Goal: Task Accomplishment & Management: Use online tool/utility

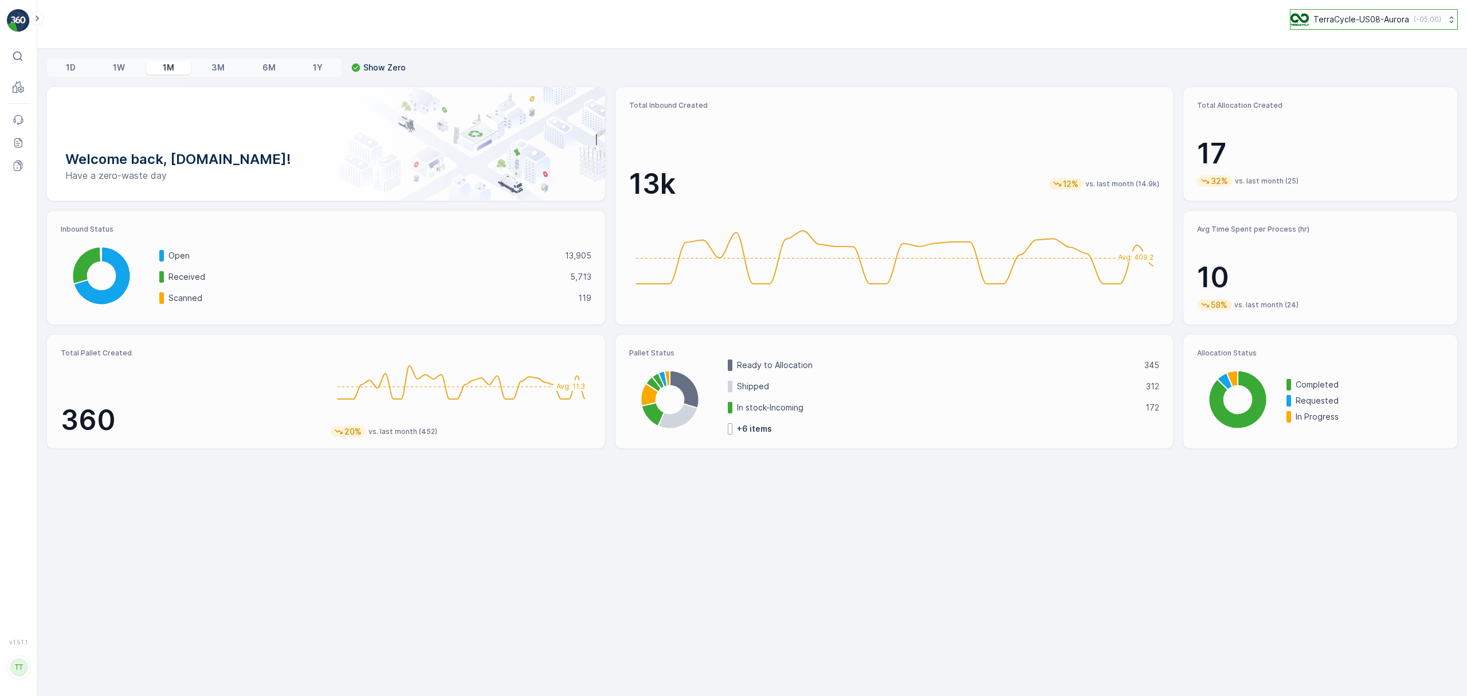
click at [1346, 23] on p "TerraCycle-US08-Aurora" at bounding box center [1362, 19] width 96 height 11
type input "uk"
click at [1347, 99] on span "TerraCycle-UK02-Econpro" at bounding box center [1361, 95] width 127 height 11
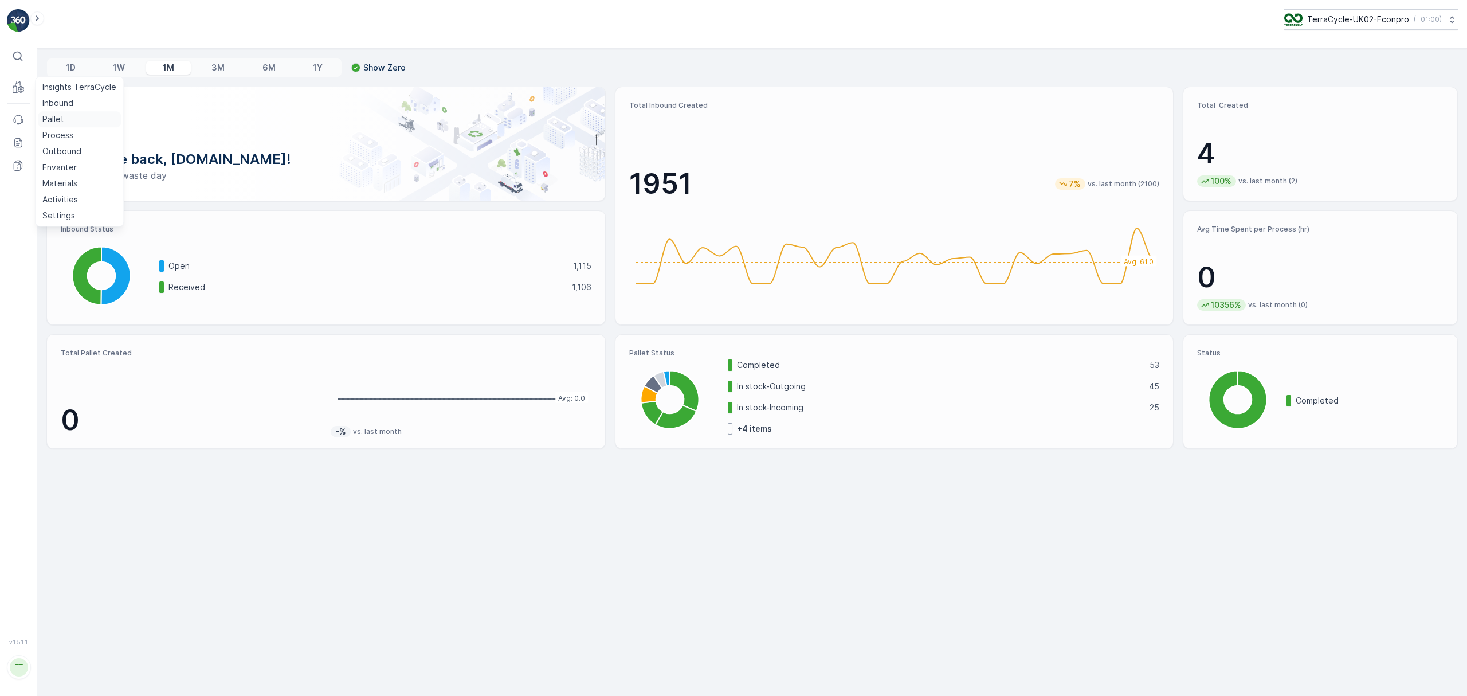
click at [57, 119] on p "Pallet" at bounding box center [53, 118] width 22 height 11
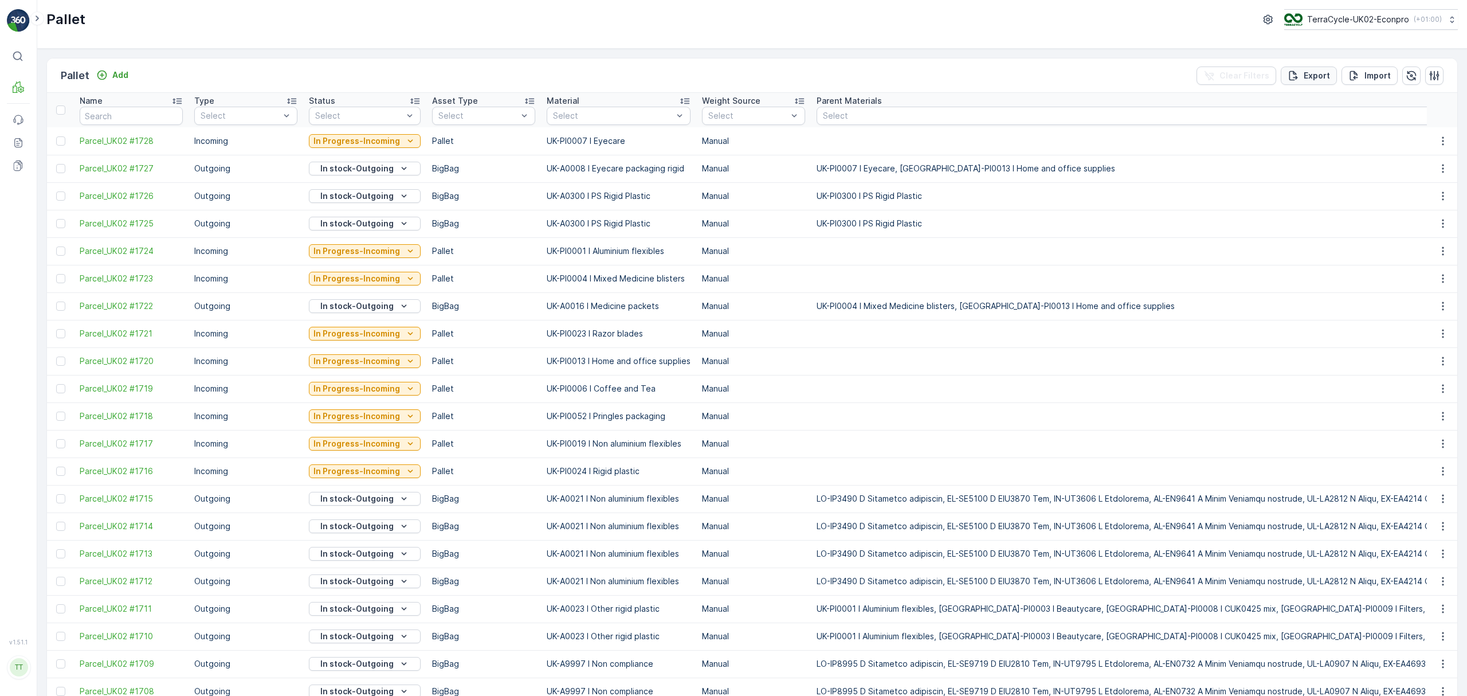
click at [1319, 72] on p "Export" at bounding box center [1317, 75] width 26 height 11
click at [21, 143] on icon at bounding box center [18, 142] width 11 height 11
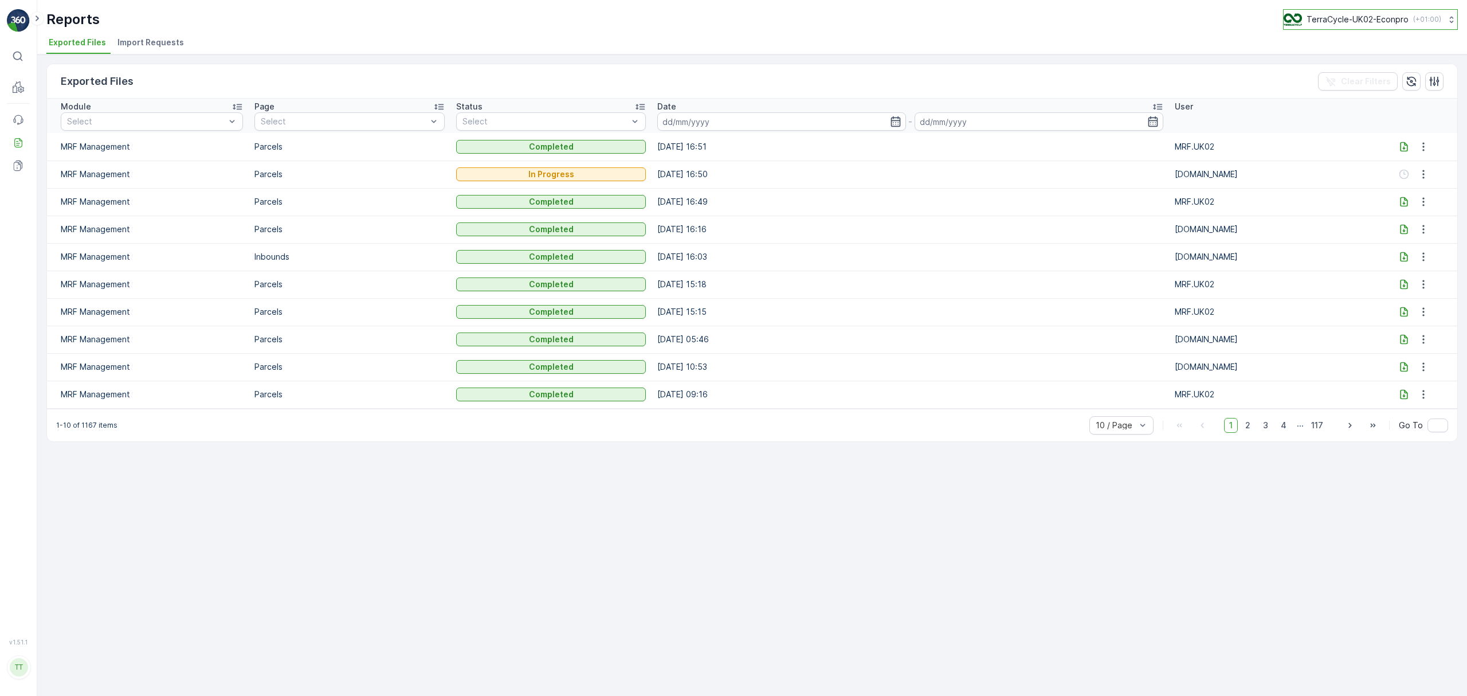
click at [1316, 17] on p "TerraCycle-UK02-Econpro" at bounding box center [1358, 19] width 102 height 11
type input "fr"
click at [1323, 67] on span "TerraCycle- FR02 -MRF" at bounding box center [1355, 70] width 128 height 11
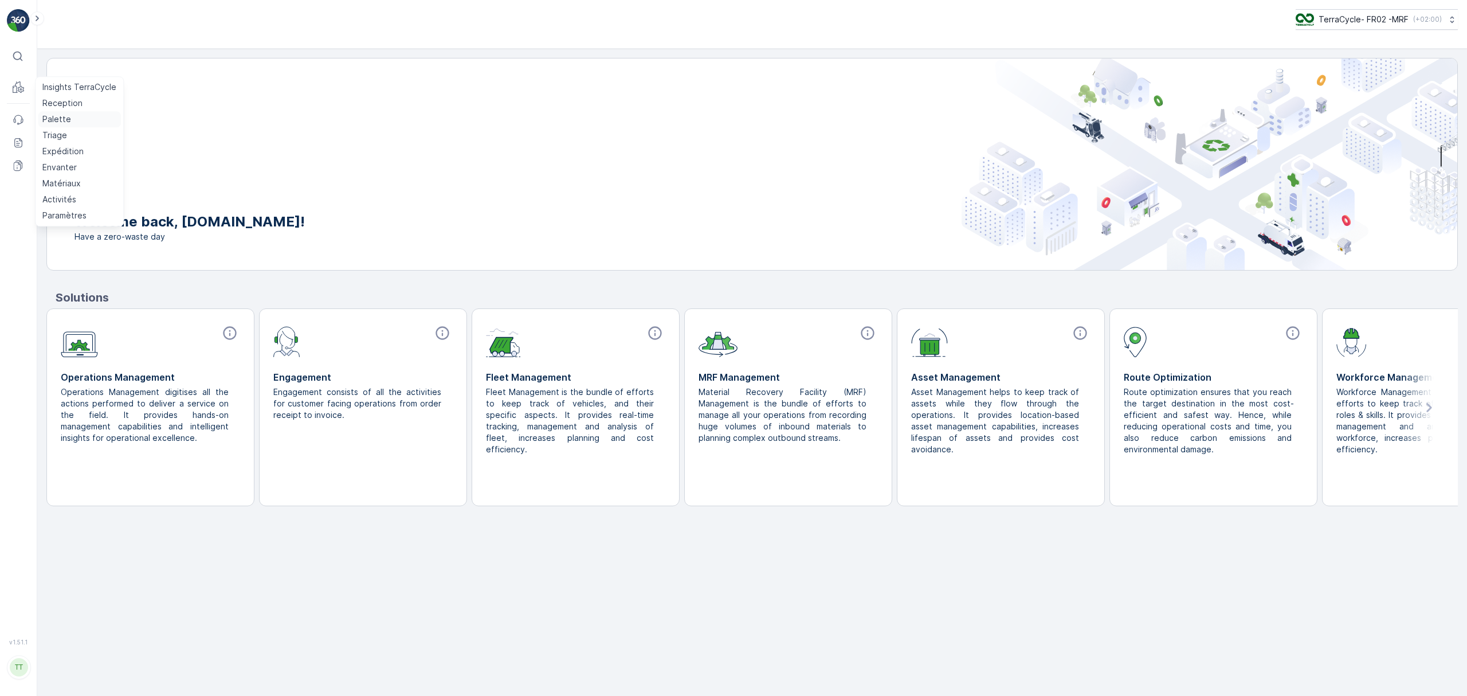
click at [47, 118] on p "Palette" at bounding box center [56, 118] width 29 height 11
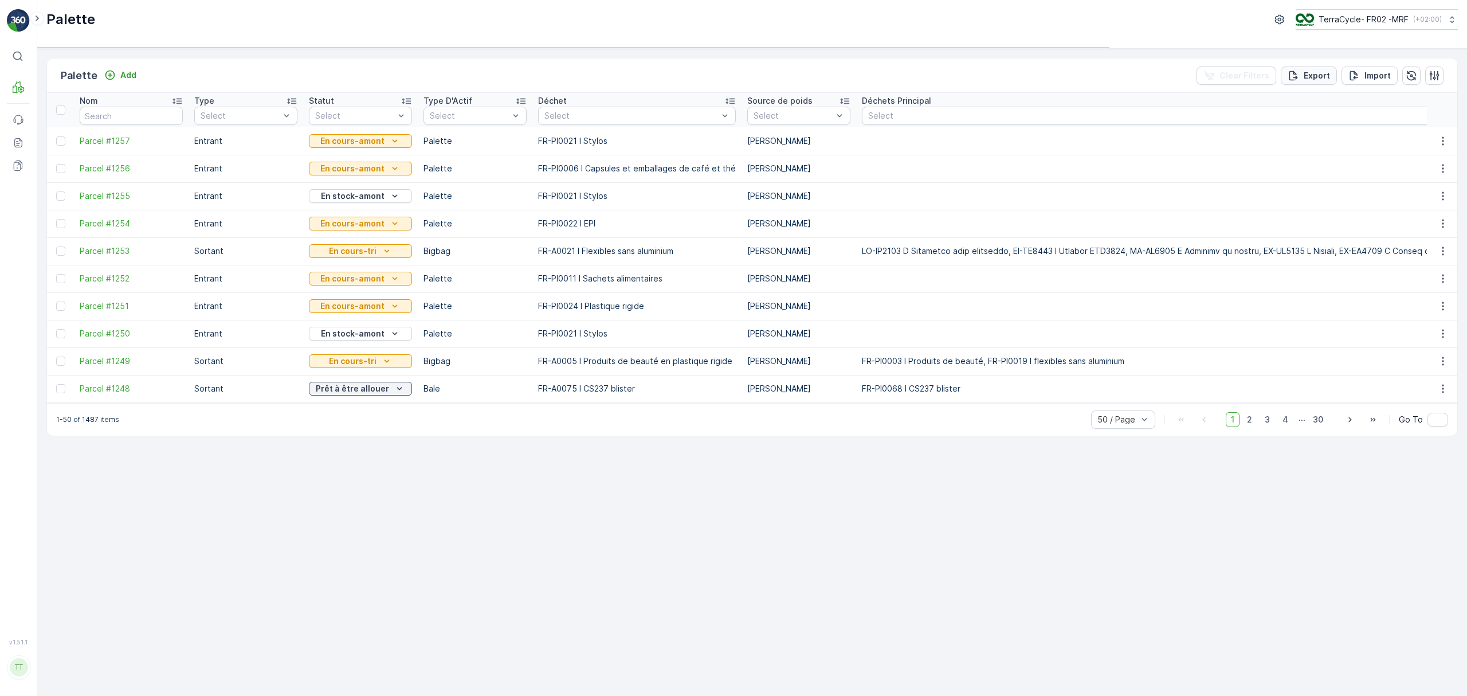
click at [1302, 79] on div "Export" at bounding box center [1309, 75] width 42 height 11
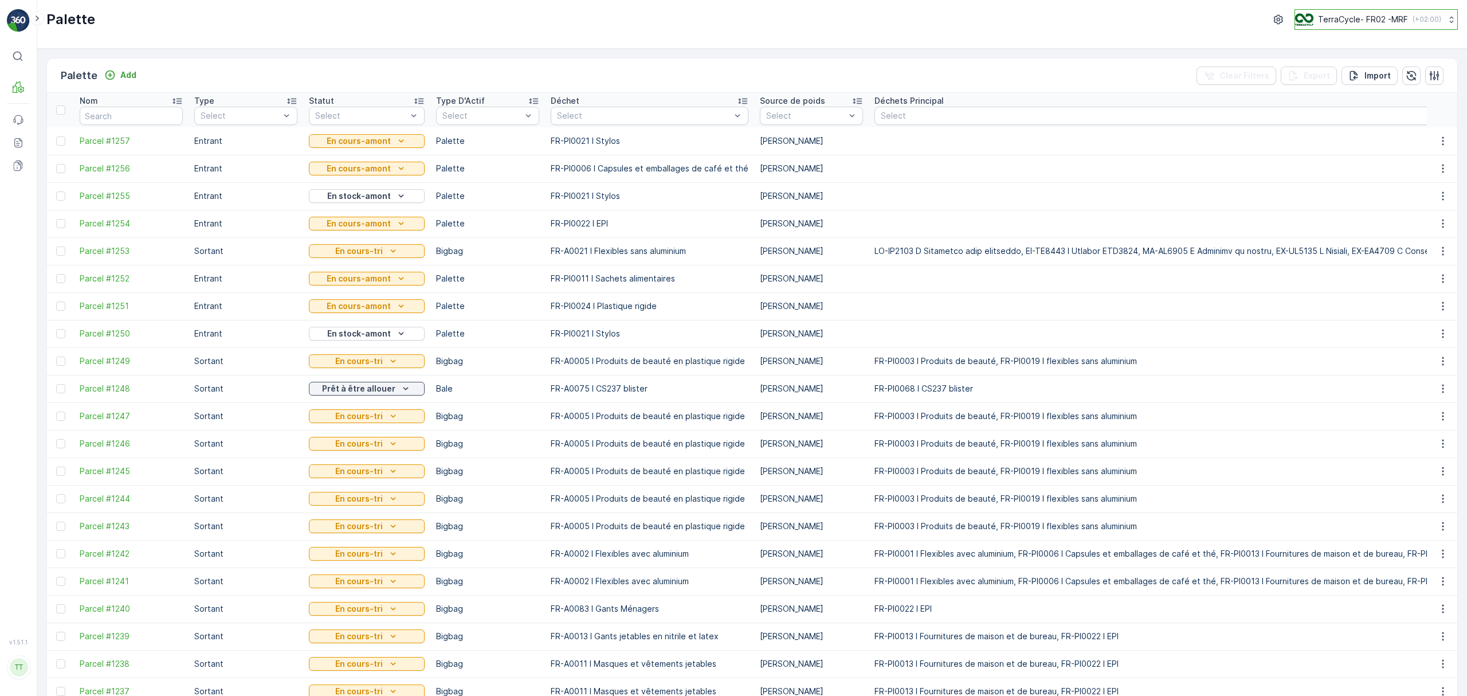
click at [1356, 23] on p "TerraCycle- FR02 -MRF" at bounding box center [1363, 19] width 90 height 11
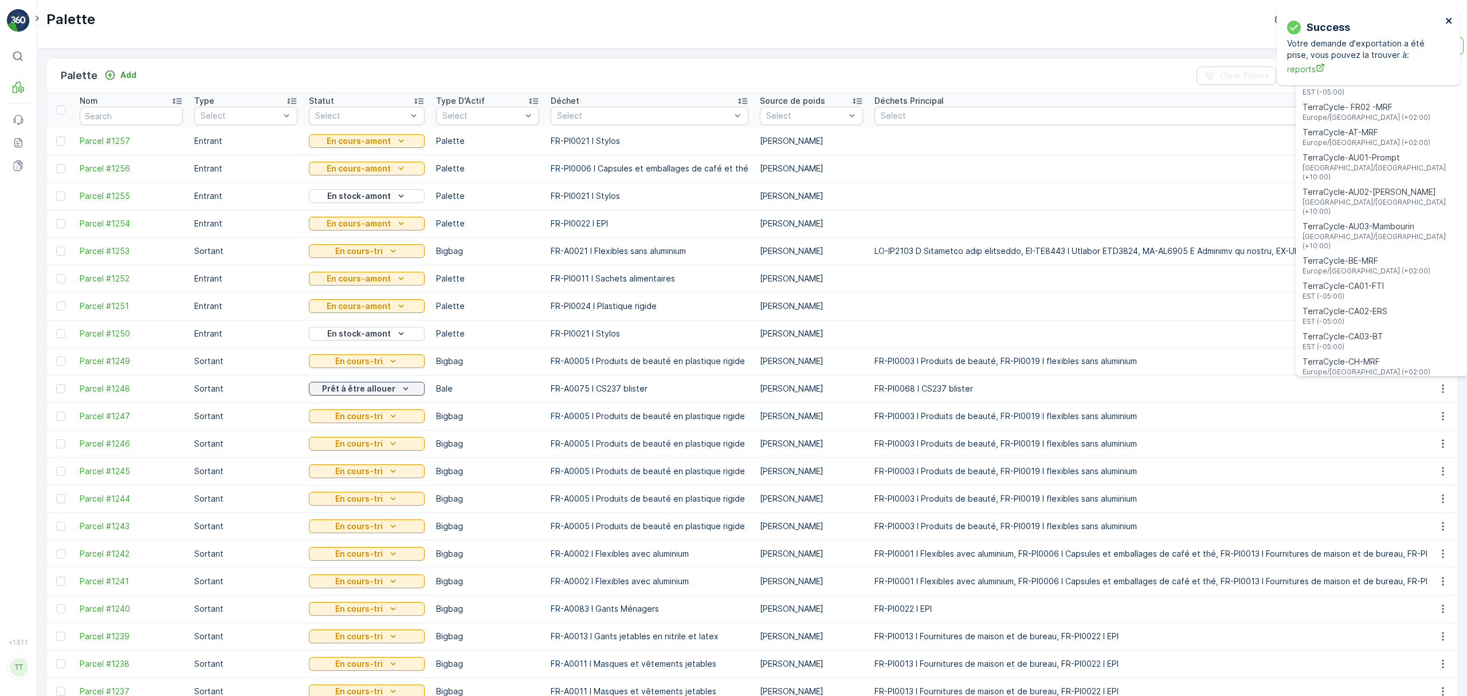
click at [1448, 17] on icon "close" at bounding box center [1450, 20] width 8 height 9
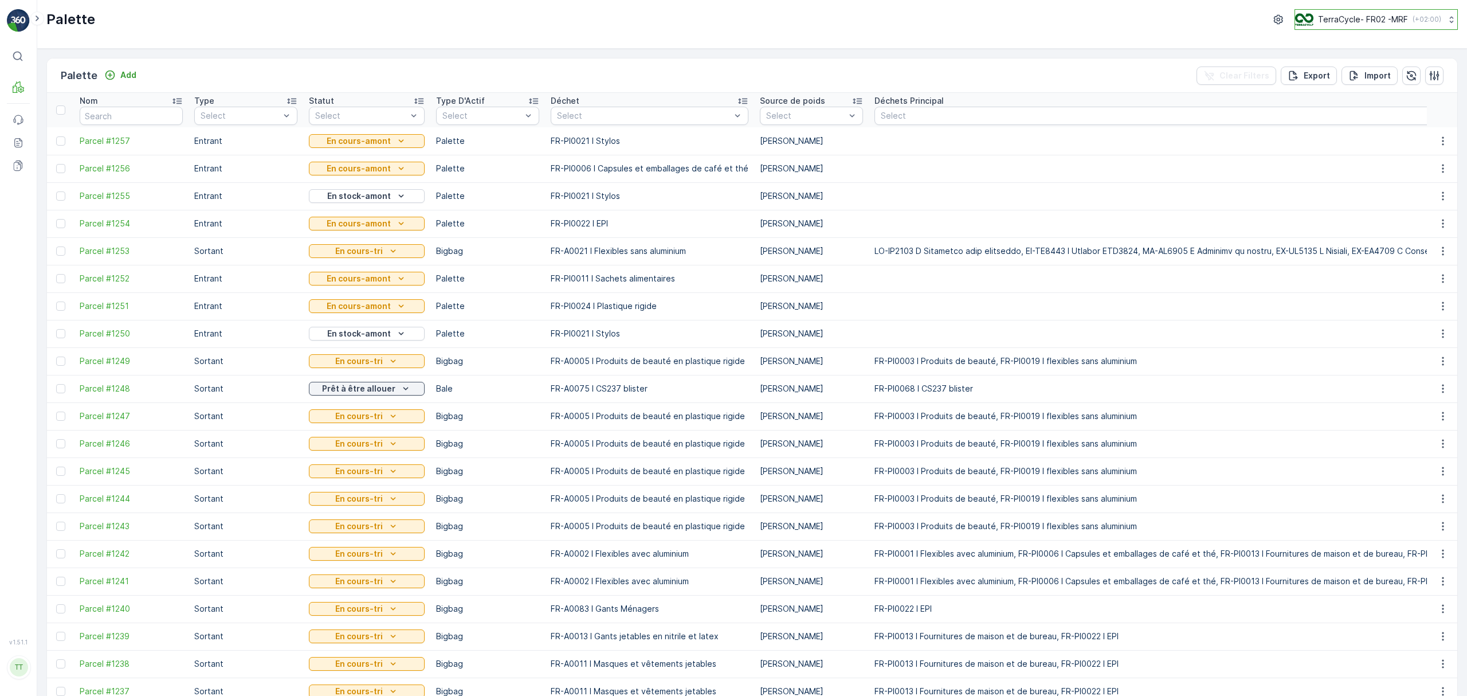
click at [1319, 22] on p "TerraCycle- FR02 -MRF" at bounding box center [1363, 19] width 90 height 11
type input "fr"
click at [1330, 105] on span "Europe/[GEOGRAPHIC_DATA] (+02:00)" at bounding box center [1367, 105] width 128 height 9
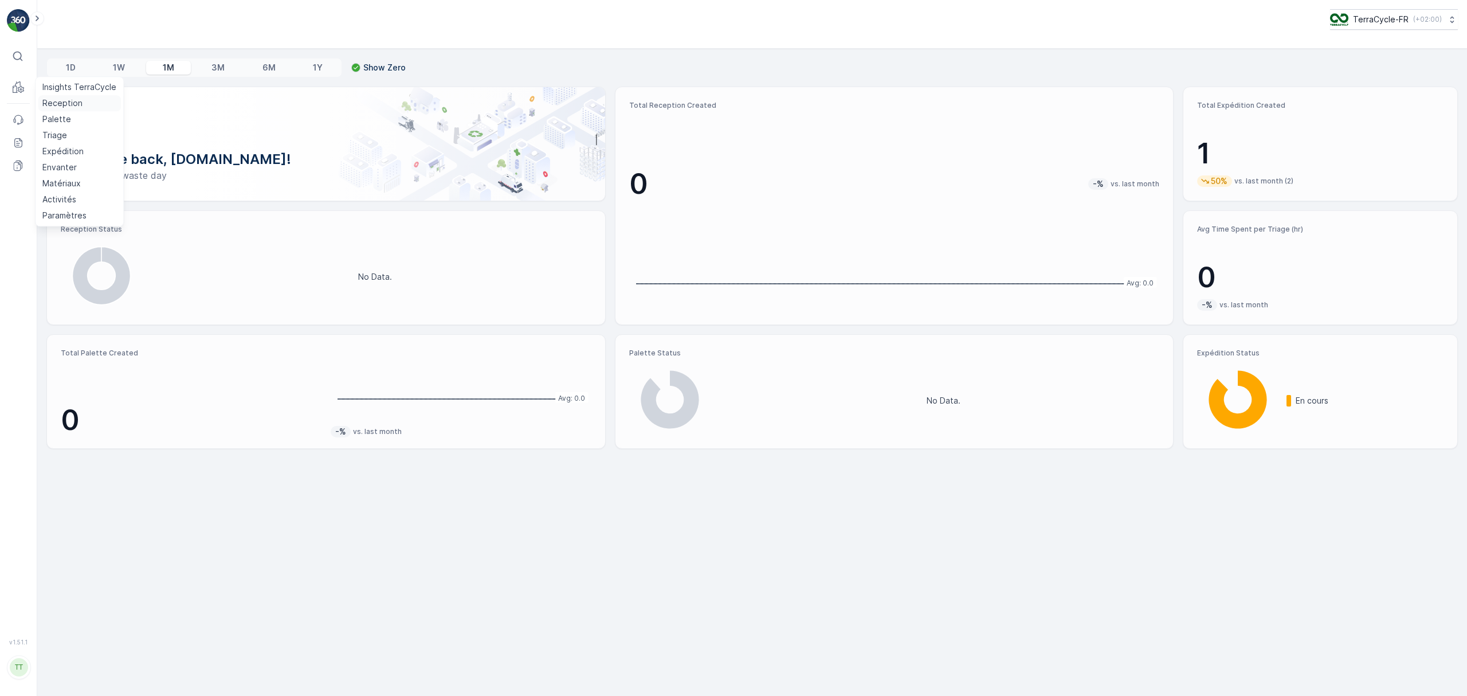
click at [53, 103] on p "Reception" at bounding box center [62, 102] width 40 height 11
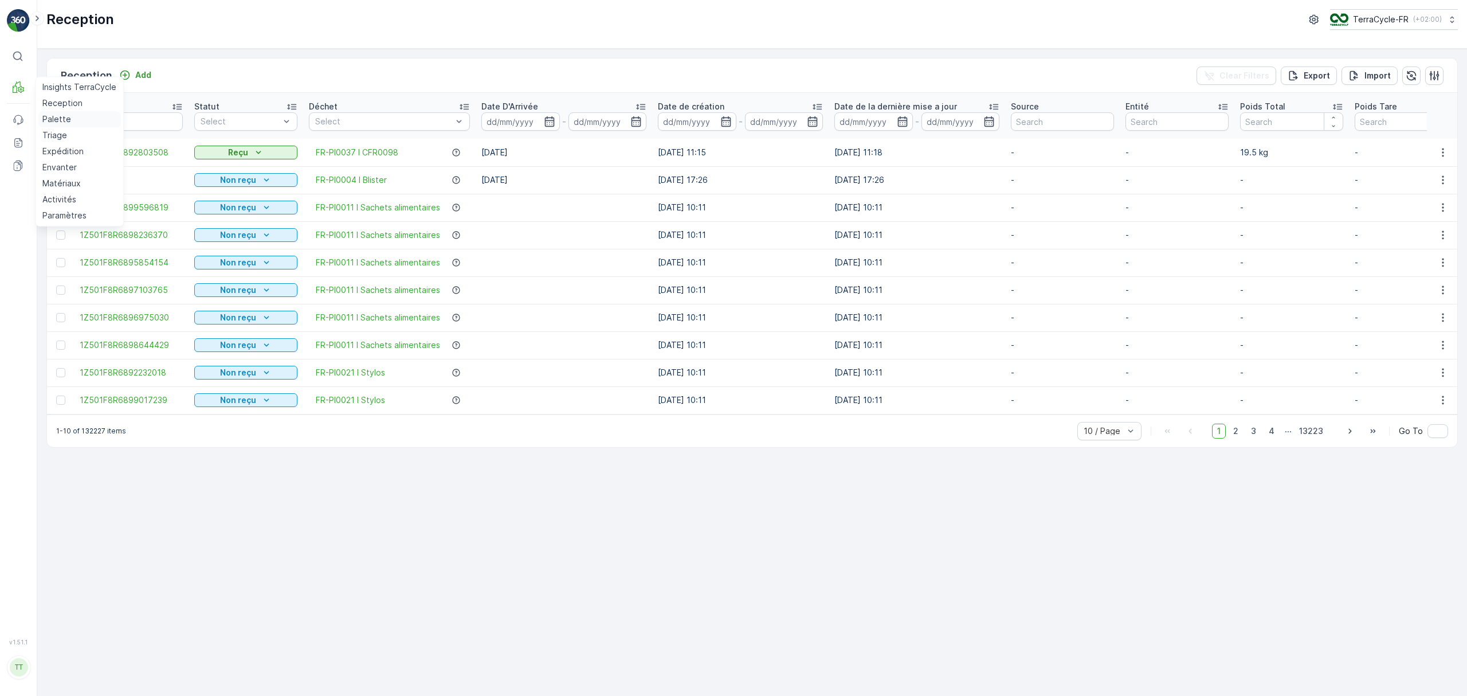
click at [50, 117] on p "Palette" at bounding box center [56, 118] width 29 height 11
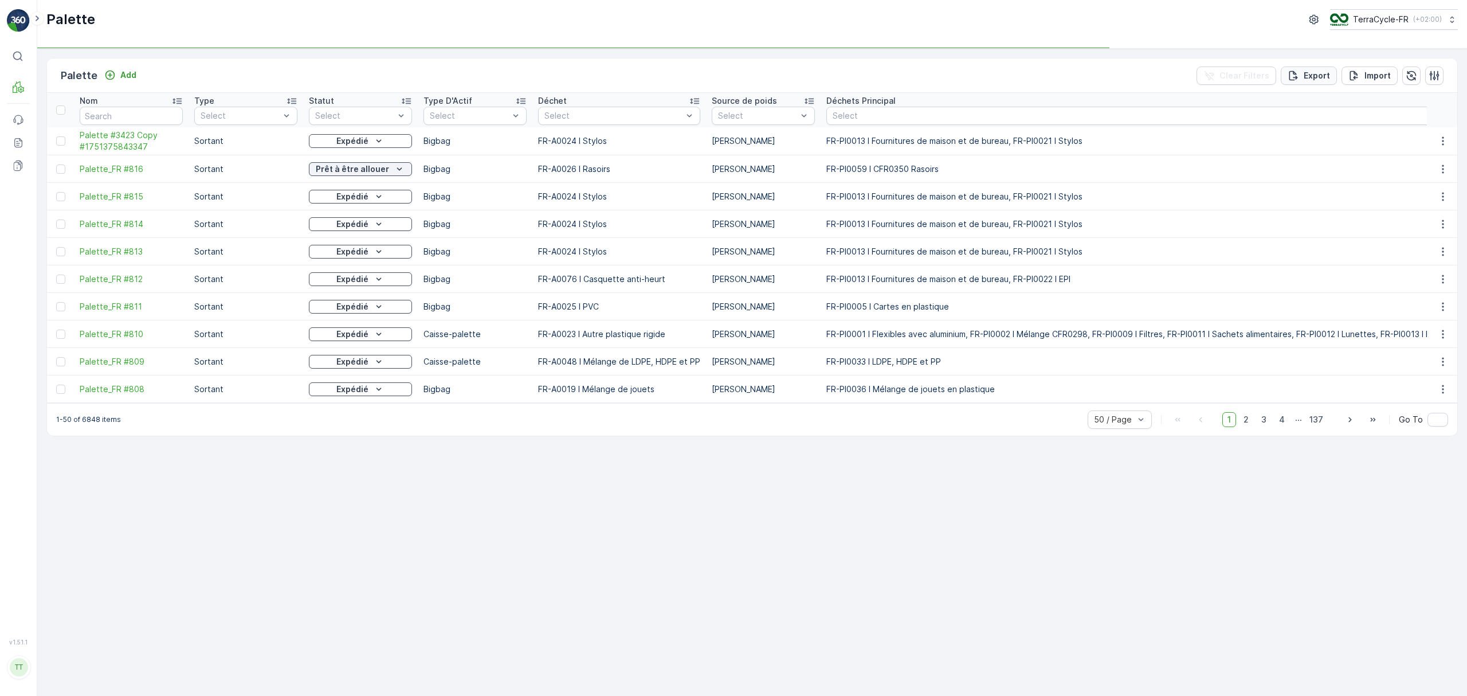
click at [1319, 75] on p "Export" at bounding box center [1317, 75] width 26 height 11
click at [1353, 21] on p "TerraCycle-FR" at bounding box center [1381, 19] width 56 height 11
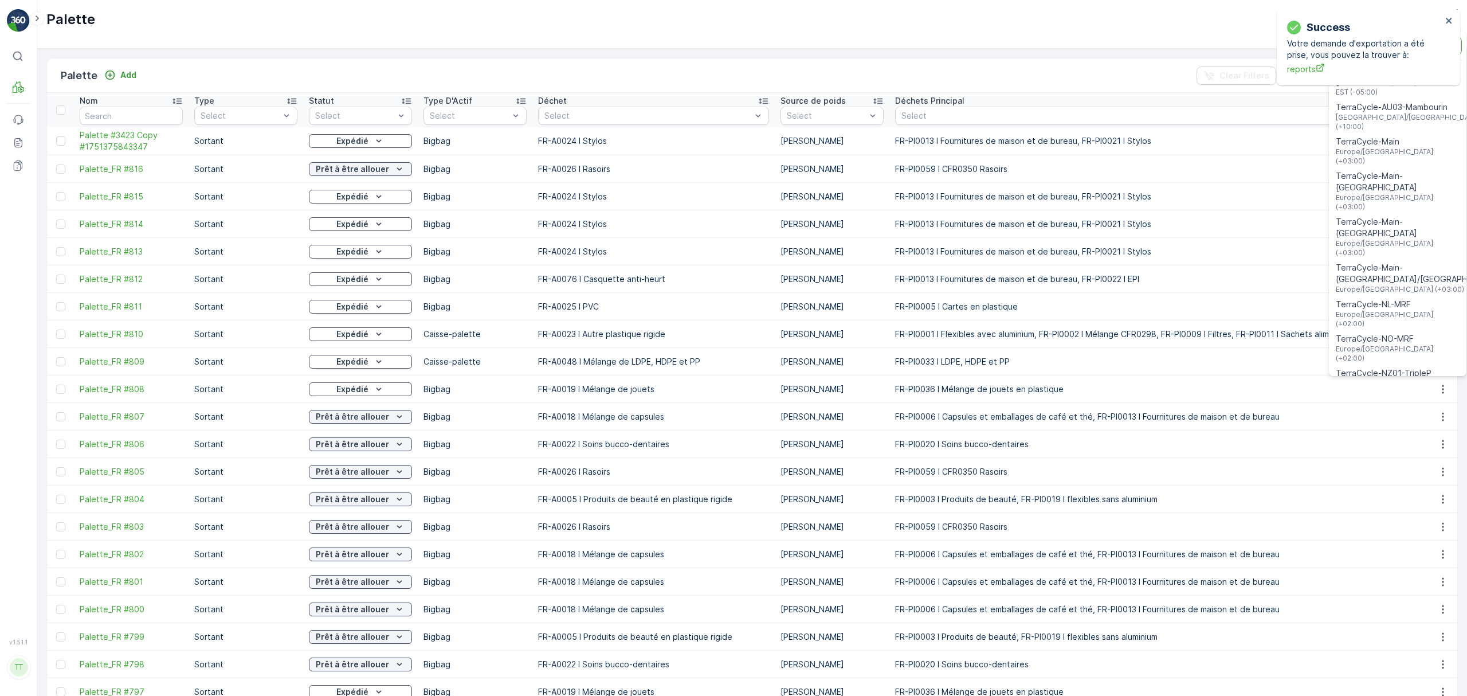
type input "nl"
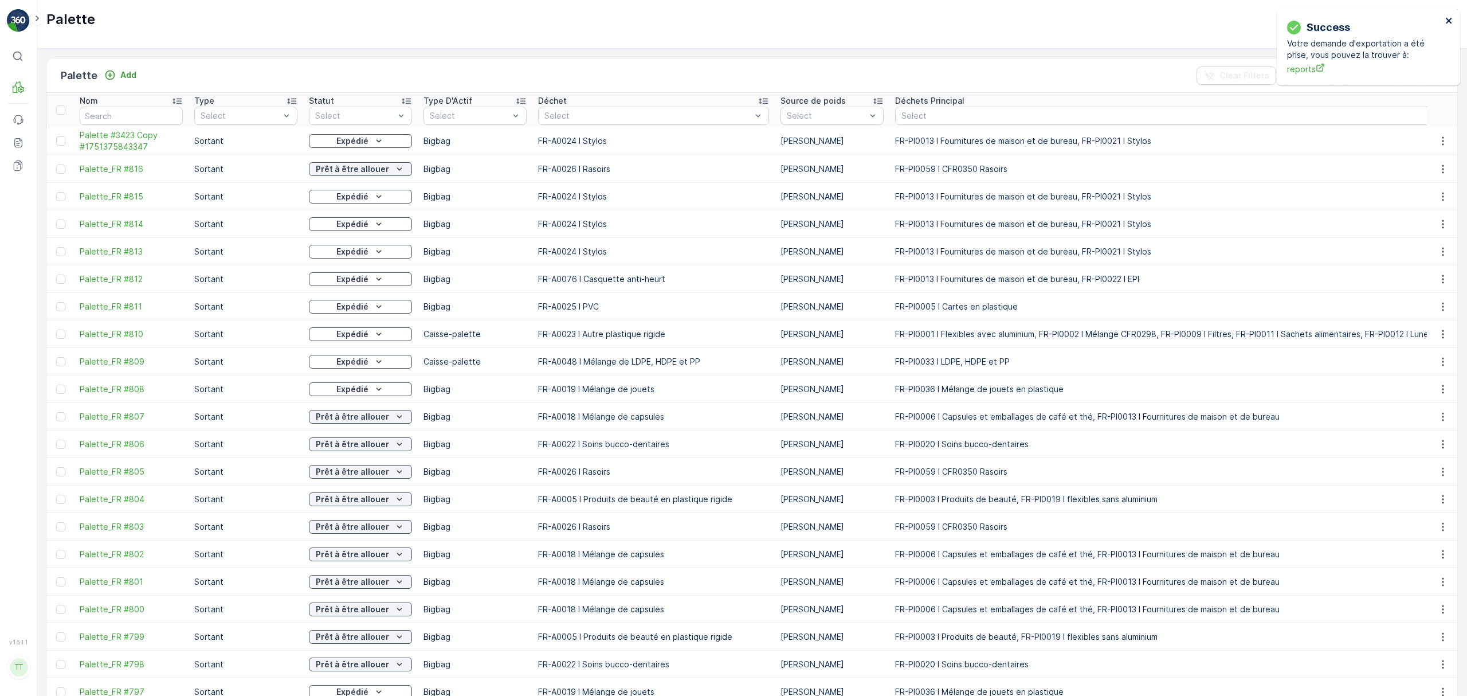
click at [1452, 23] on icon "close" at bounding box center [1449, 21] width 6 height 6
click at [1345, 17] on div "TerraCycle-FR ( +02:00 )" at bounding box center [1386, 19] width 112 height 13
click at [1354, 73] on span "TerraCycle-NL-MRF" at bounding box center [1399, 70] width 124 height 11
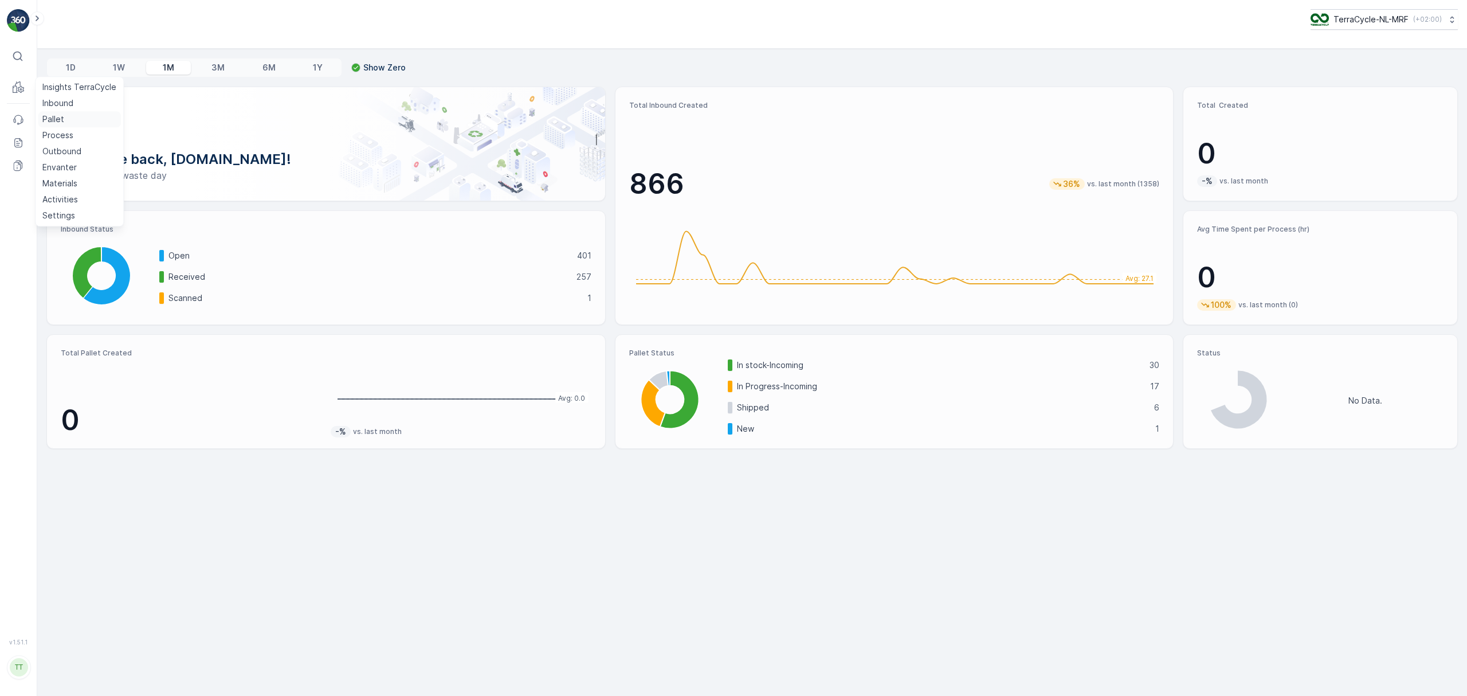
click at [54, 116] on p "Pallet" at bounding box center [53, 118] width 22 height 11
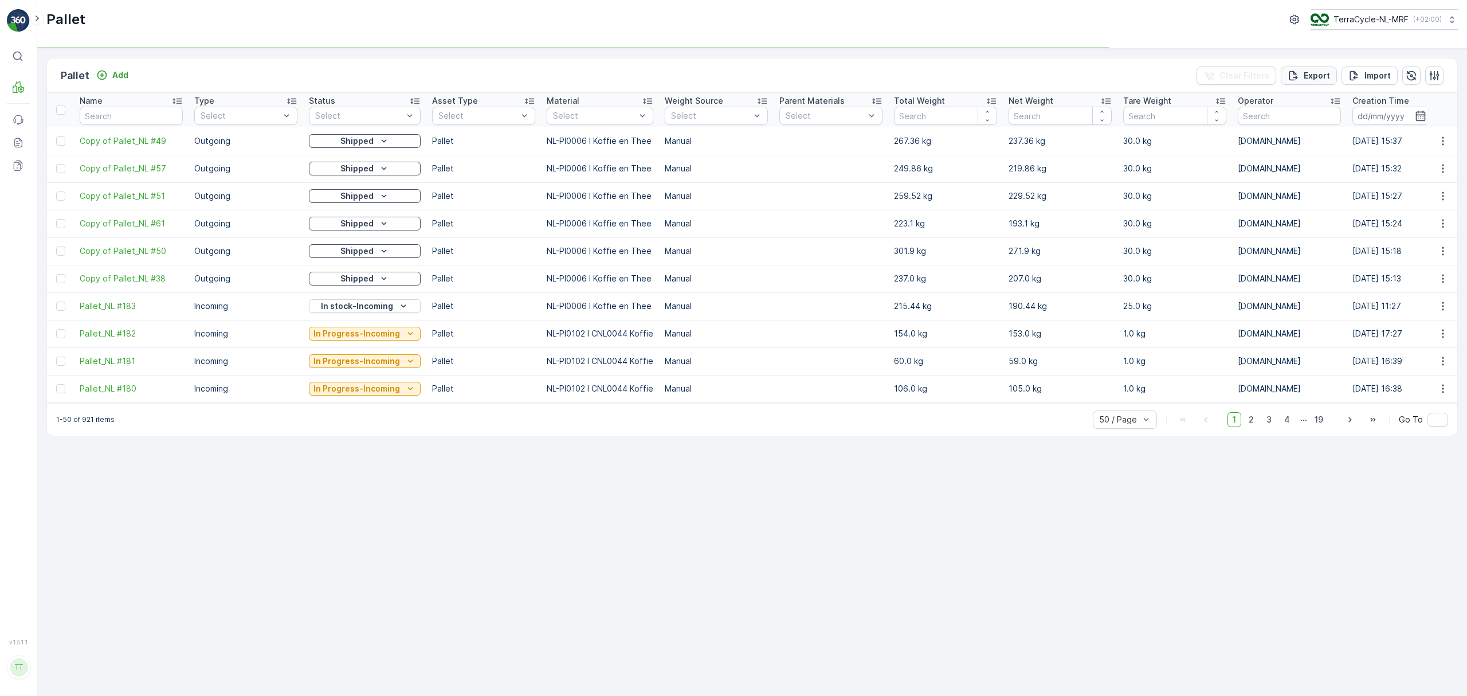
click at [1314, 78] on p "Export" at bounding box center [1317, 75] width 26 height 11
click at [1345, 19] on p "TerraCycle-NL-MRF" at bounding box center [1370, 19] width 75 height 11
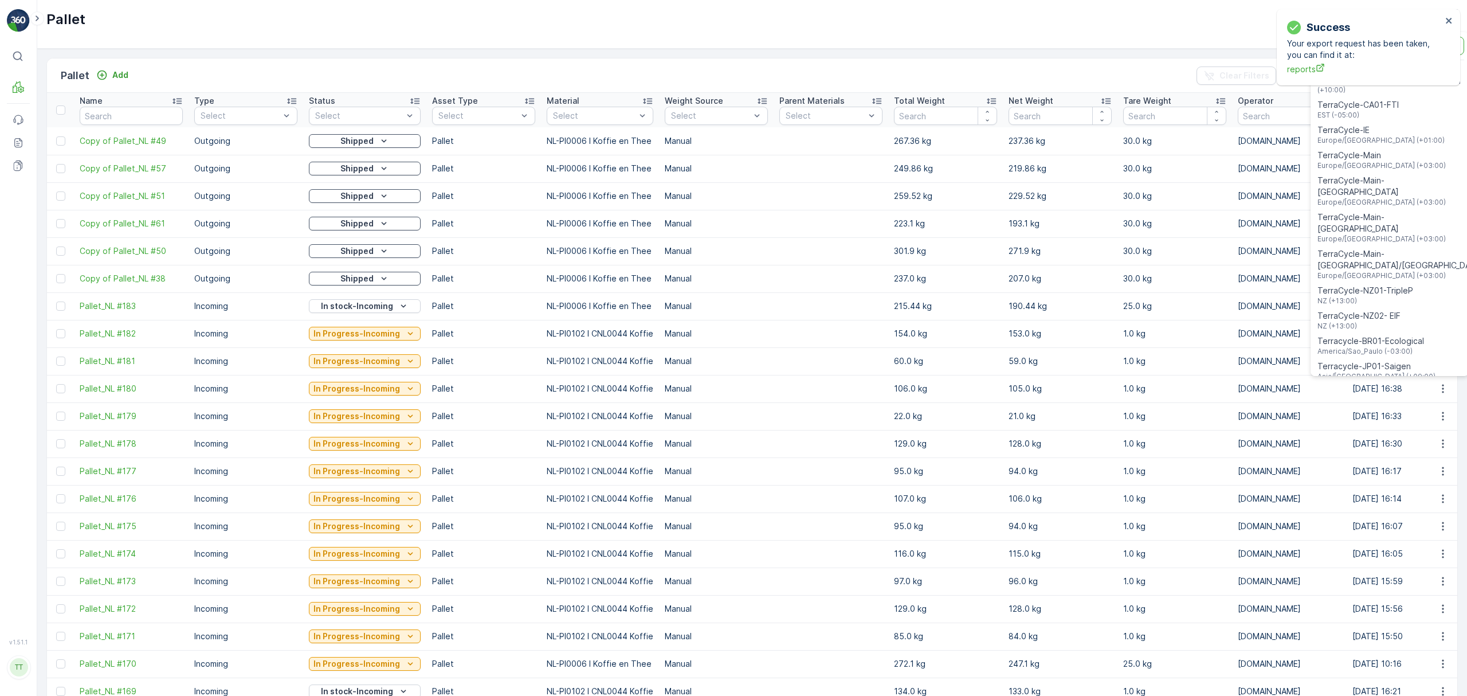
type input "ie"
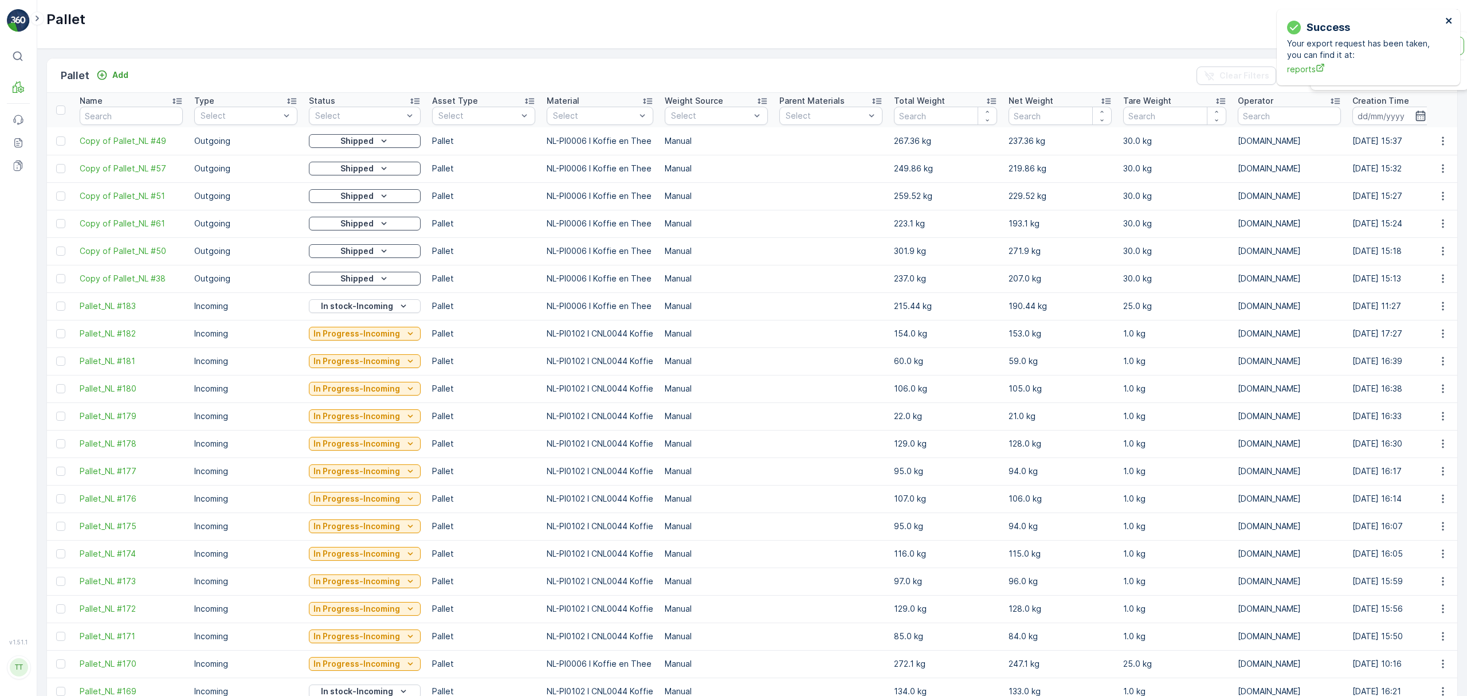
click at [1446, 17] on icon "close" at bounding box center [1450, 20] width 8 height 9
click at [1344, 19] on p "TerraCycle-NL-MRF" at bounding box center [1370, 19] width 75 height 11
click at [1343, 78] on span "Europe/Dublin (+01:00)" at bounding box center [1381, 80] width 127 height 9
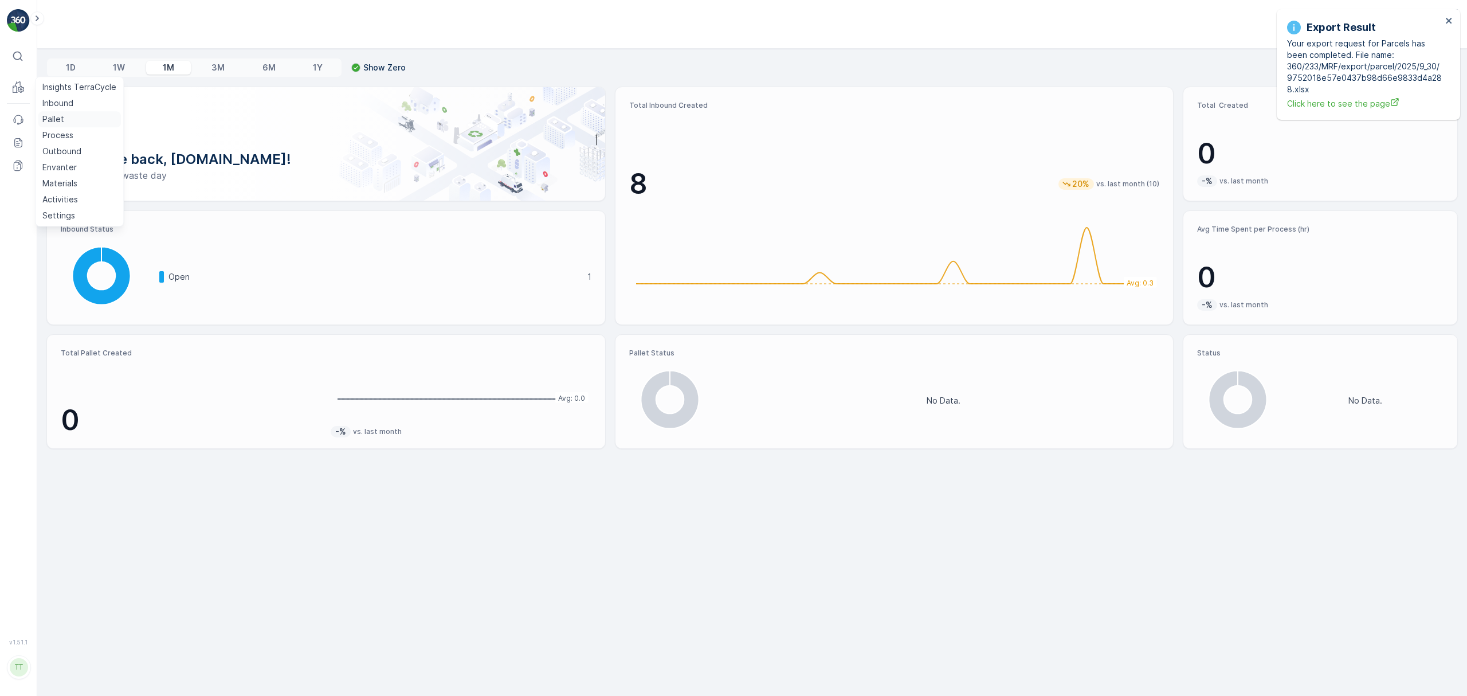
click at [50, 116] on p "Pallet" at bounding box center [53, 118] width 22 height 11
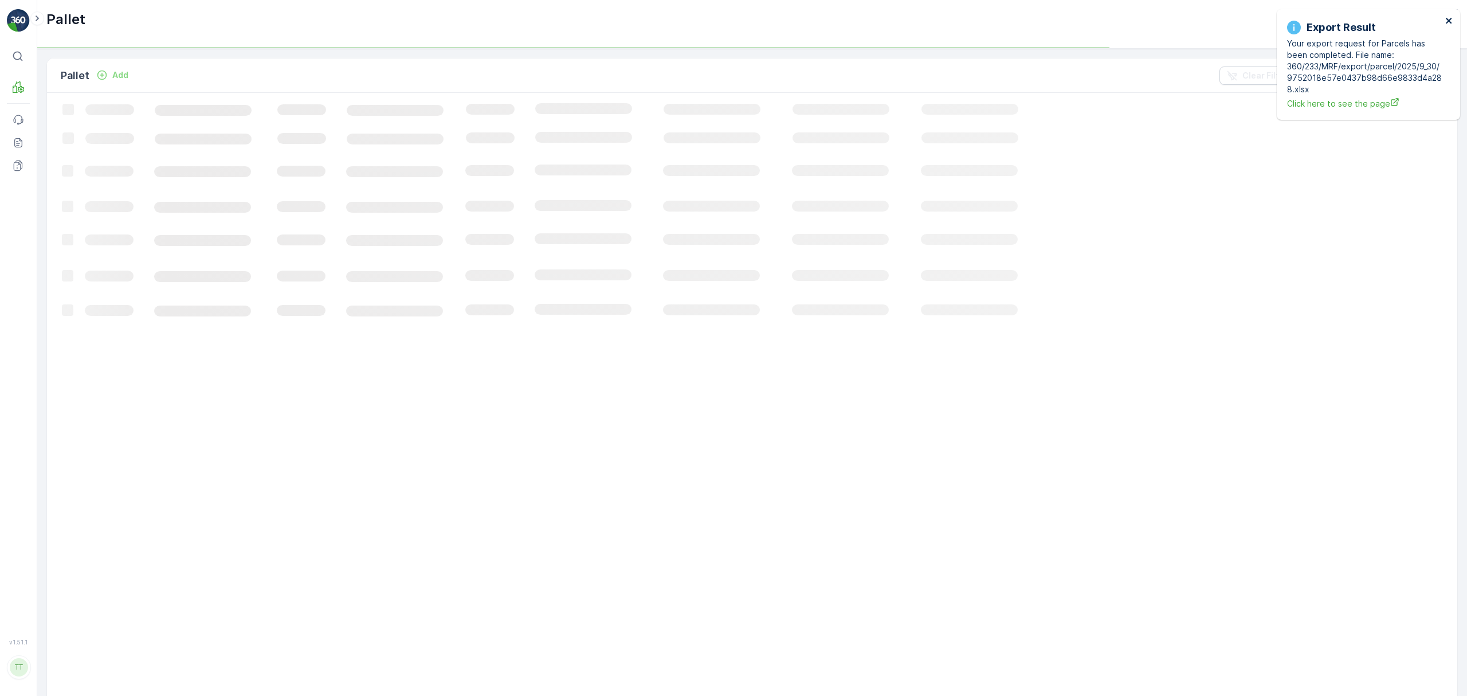
click at [1447, 23] on icon "close" at bounding box center [1450, 20] width 8 height 9
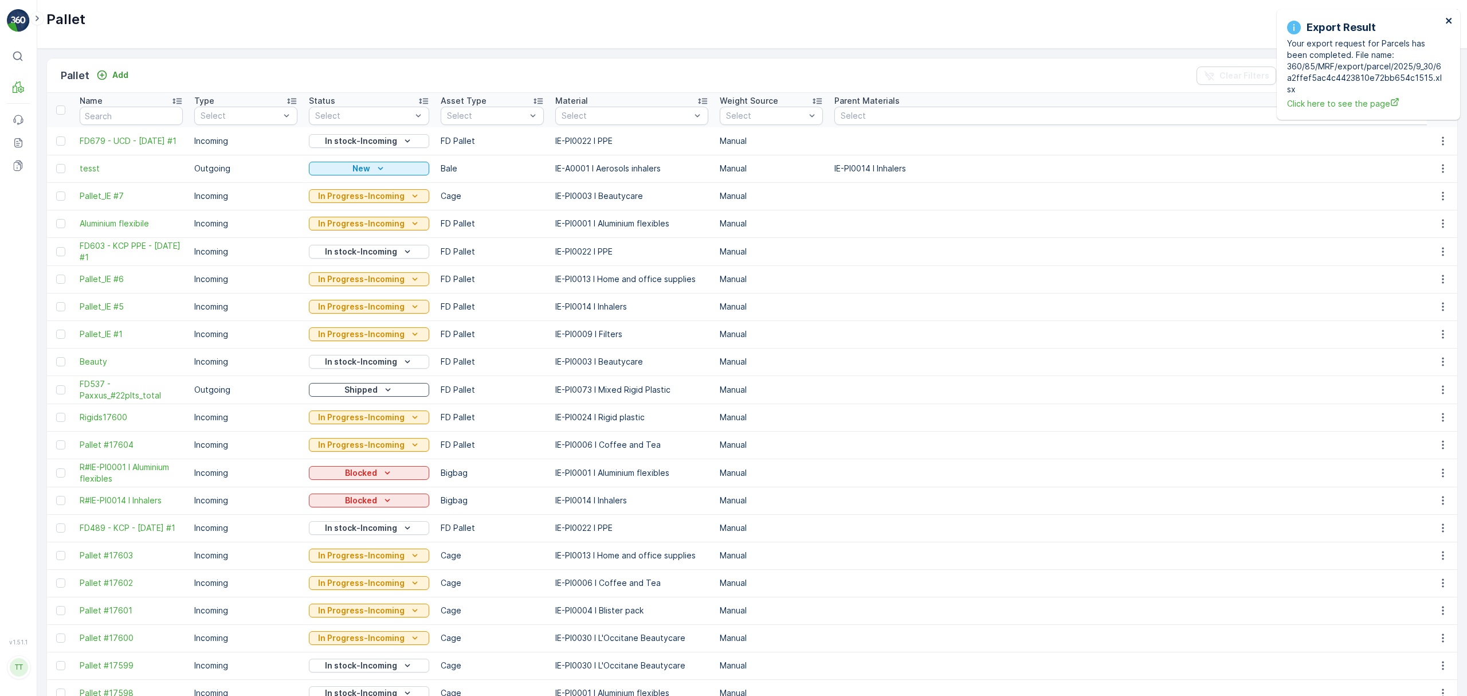
click at [1449, 19] on icon "close" at bounding box center [1449, 21] width 6 height 6
click at [1294, 74] on icon "Export" at bounding box center [1294, 75] width 9 height 10
click at [1357, 22] on div "Success Your export request has been taken, you can find it at: reports ⌘B MRF …" at bounding box center [733, 348] width 1467 height 696
click at [1447, 19] on icon "close" at bounding box center [1449, 21] width 6 height 6
click at [1352, 24] on div "TerraCycle-IE ( +01:00 )" at bounding box center [1388, 19] width 108 height 13
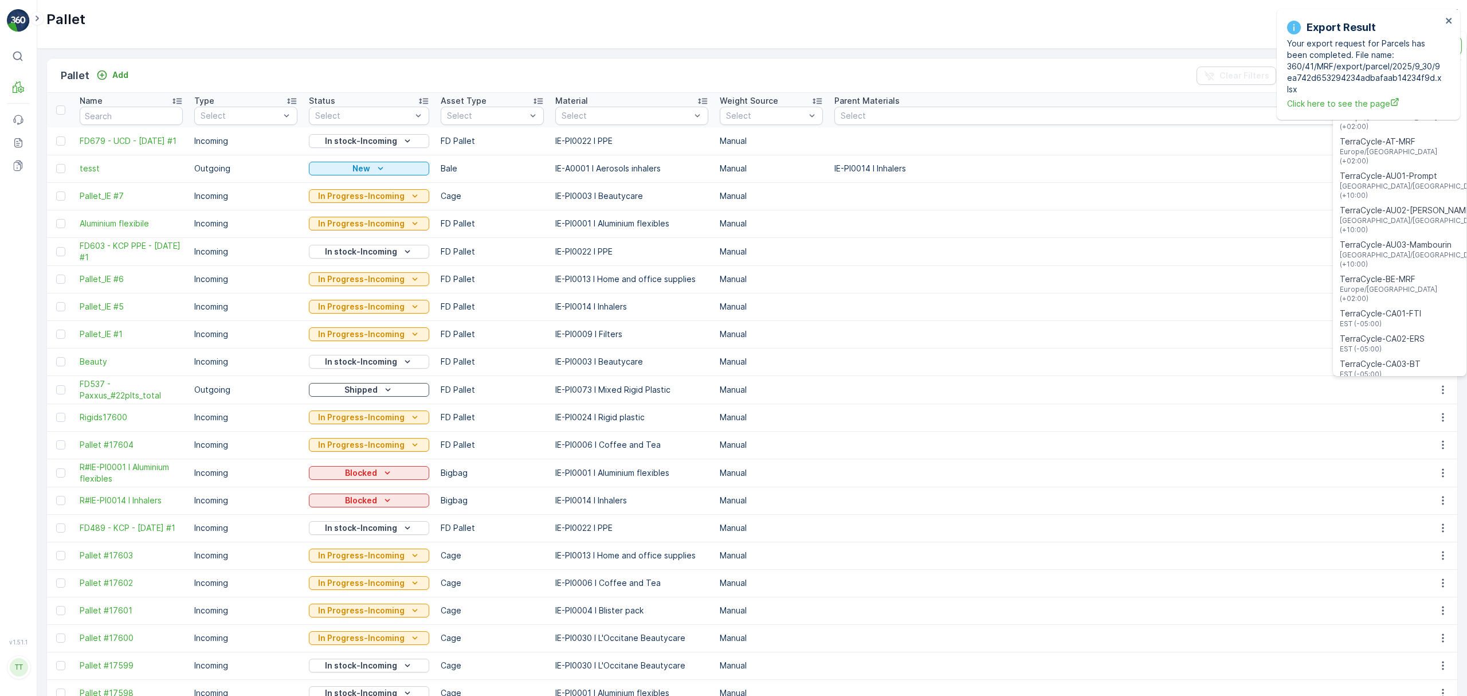
type input "es"
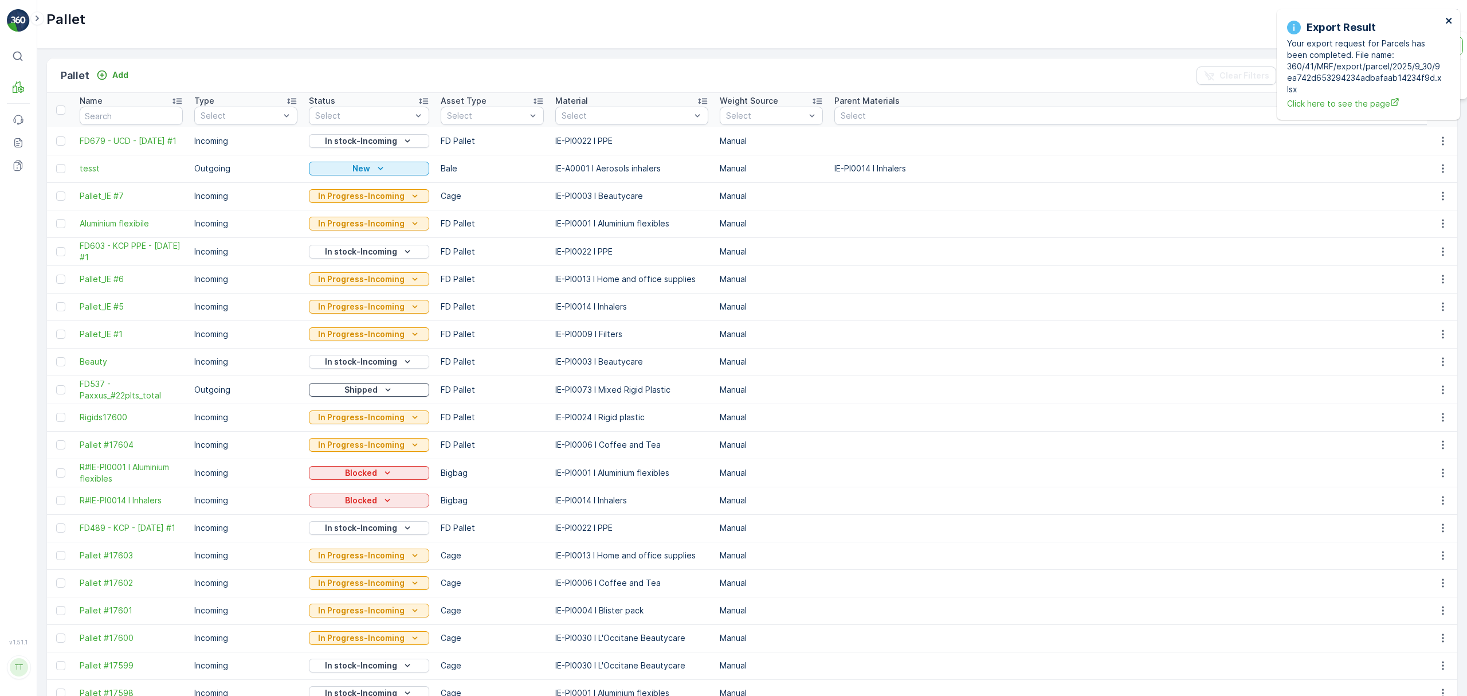
click at [1448, 17] on icon "close" at bounding box center [1450, 20] width 8 height 9
click at [1343, 19] on img at bounding box center [1343, 19] width 18 height 13
click at [1353, 76] on span "TerraCycle-ES-MRF" at bounding box center [1401, 70] width 120 height 11
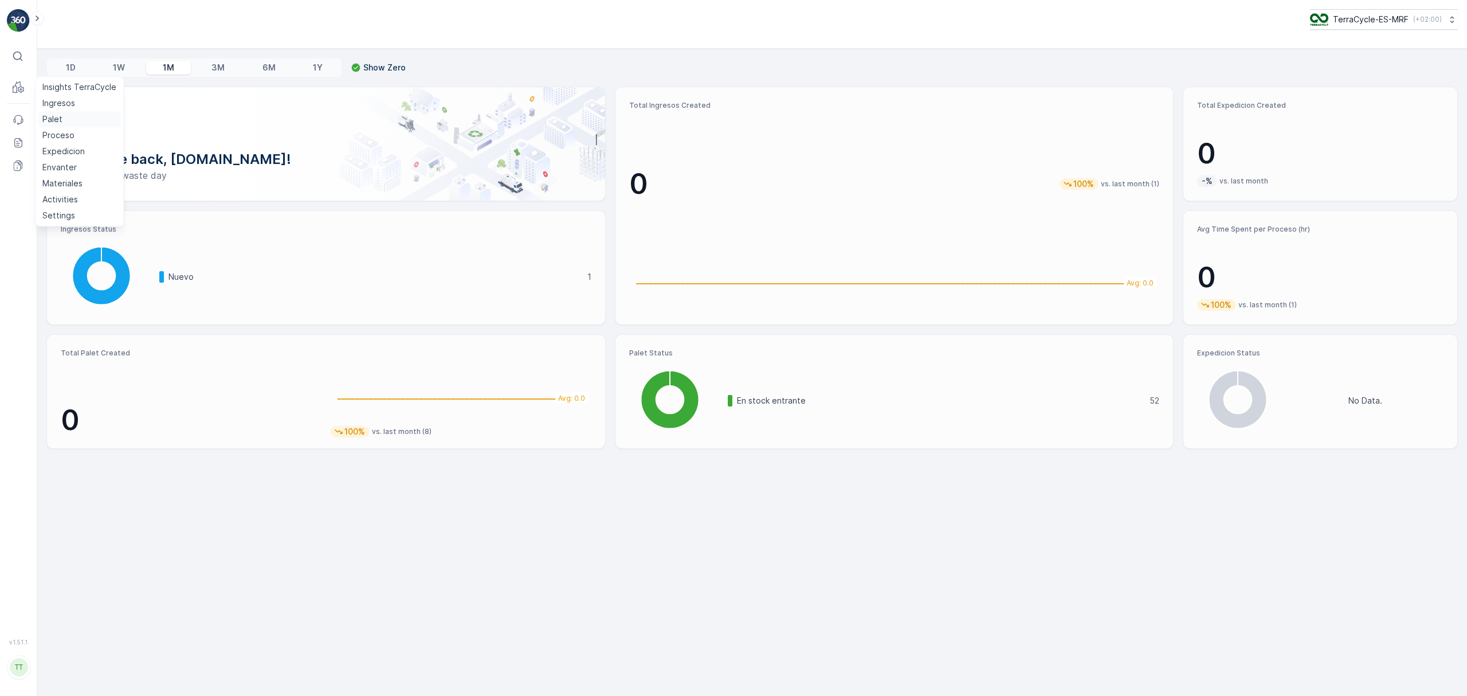
click at [49, 120] on p "Palet" at bounding box center [52, 118] width 20 height 11
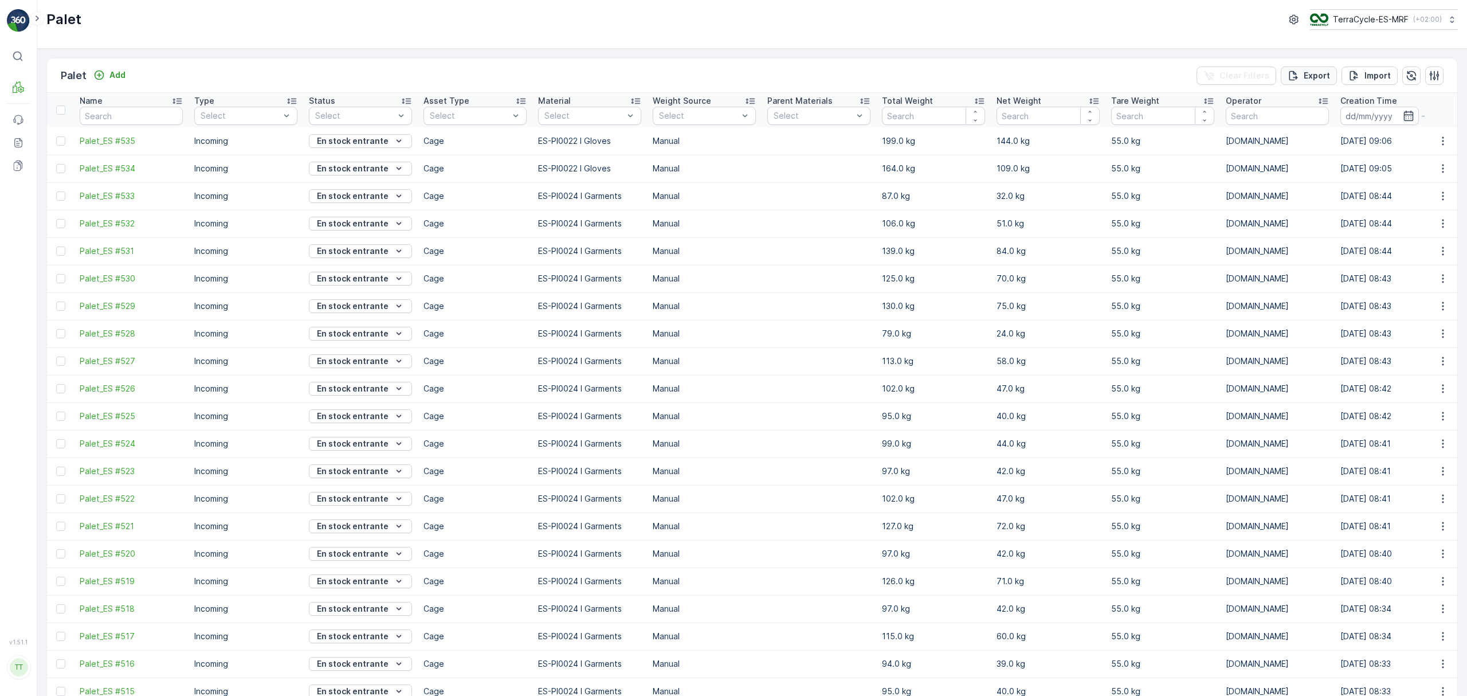
click at [1307, 77] on p "Export" at bounding box center [1317, 75] width 26 height 11
